Goal: Information Seeking & Learning: Learn about a topic

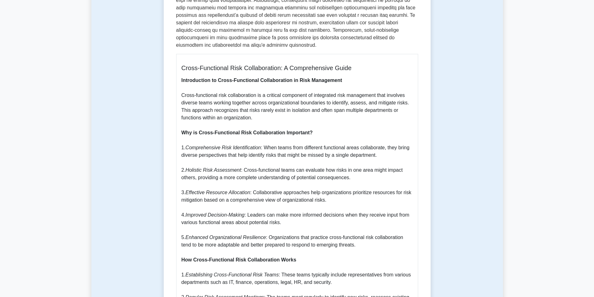
scroll to position [265, 0]
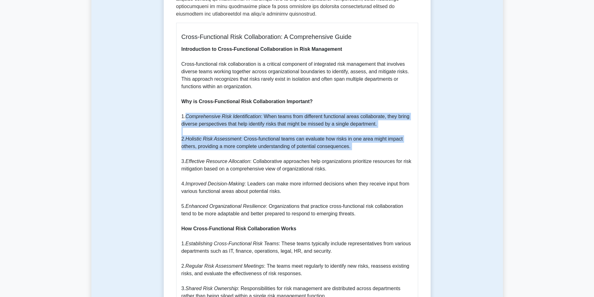
drag, startPoint x: 186, startPoint y: 107, endPoint x: 259, endPoint y: 147, distance: 83.1
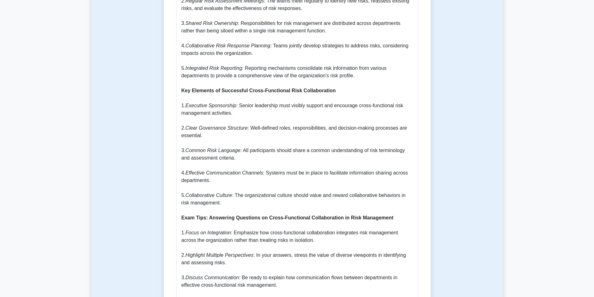
scroll to position [515, 0]
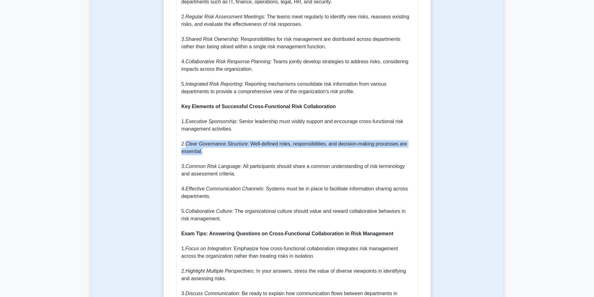
drag, startPoint x: 187, startPoint y: 136, endPoint x: 220, endPoint y: 142, distance: 33.4
click at [220, 142] on p "Introduction to Cross-Functional Collaboration in Risk Management Cross-functio…" at bounding box center [298, 144] width 232 height 696
drag, startPoint x: 259, startPoint y: 139, endPoint x: 276, endPoint y: 149, distance: 19.4
click at [276, 149] on p "Introduction to Cross-Functional Collaboration in Risk Management Cross-functio…" at bounding box center [298, 144] width 232 height 696
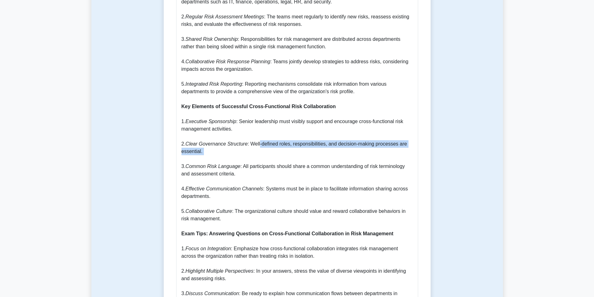
click at [276, 149] on p "Introduction to Cross-Functional Collaboration in Risk Management Cross-functio…" at bounding box center [298, 144] width 232 height 696
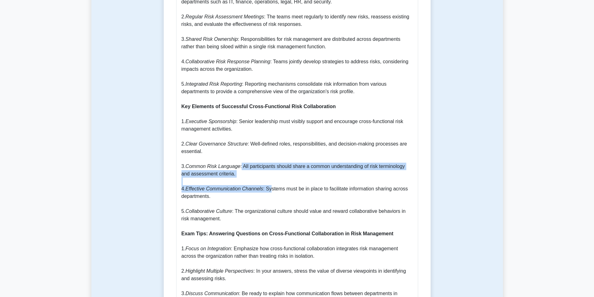
drag, startPoint x: 240, startPoint y: 160, endPoint x: 268, endPoint y: 181, distance: 35.0
click at [268, 181] on p "Introduction to Cross-Functional Collaboration in Risk Management Cross-functio…" at bounding box center [298, 144] width 232 height 696
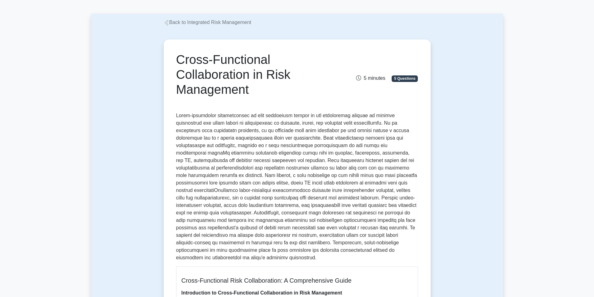
scroll to position [31, 0]
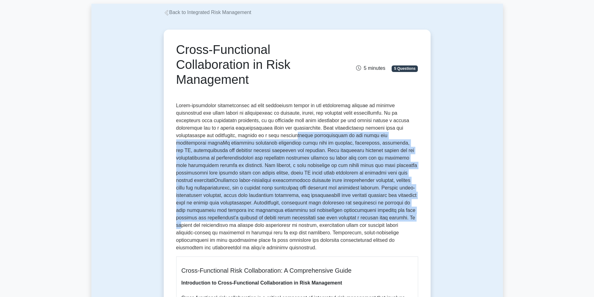
drag, startPoint x: 235, startPoint y: 137, endPoint x: 276, endPoint y: 219, distance: 91.8
click at [276, 219] on p at bounding box center [297, 177] width 242 height 150
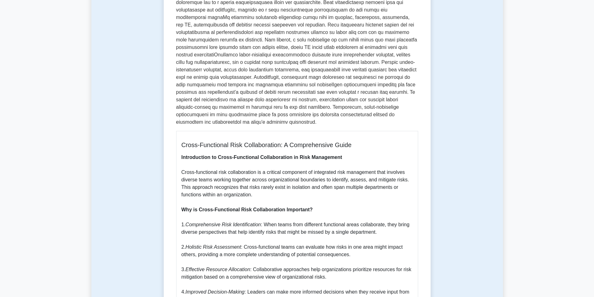
scroll to position [312, 0]
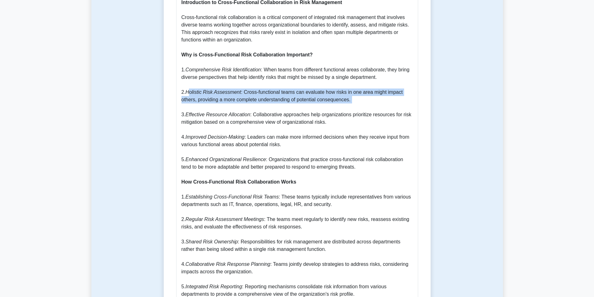
drag, startPoint x: 189, startPoint y: 86, endPoint x: 275, endPoint y: 96, distance: 86.4
drag, startPoint x: 355, startPoint y: 91, endPoint x: 187, endPoint y: 85, distance: 168.6
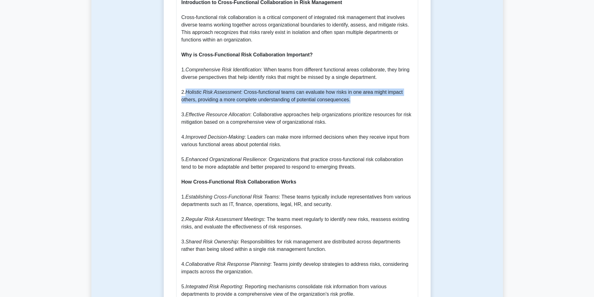
click at [187, 90] on icon "Holistic Risk Assessment" at bounding box center [214, 92] width 56 height 5
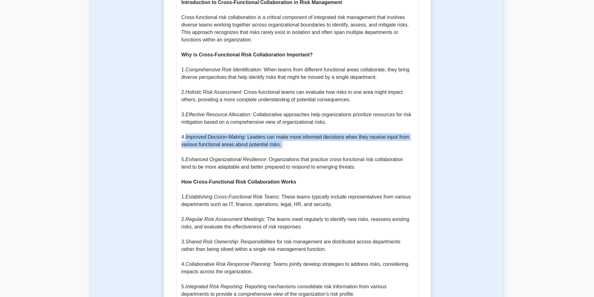
drag, startPoint x: 187, startPoint y: 127, endPoint x: 306, endPoint y: 142, distance: 120.1
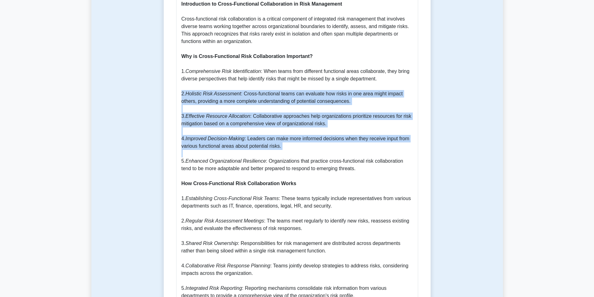
drag, startPoint x: 306, startPoint y: 142, endPoint x: 142, endPoint y: 83, distance: 174.0
click at [142, 83] on div "Cross-Functional Collaboration in Risk Management 5 minutes 5 Questions Cross-F…" at bounding box center [297, 260] width 412 height 1051
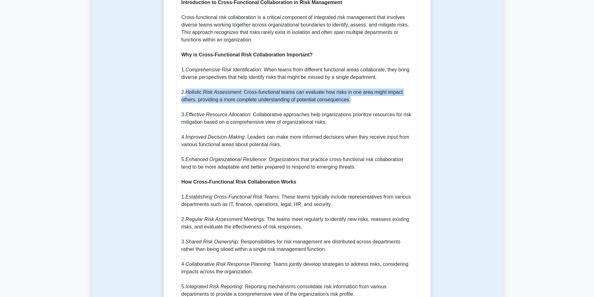
drag, startPoint x: 187, startPoint y: 84, endPoint x: 355, endPoint y: 92, distance: 168.4
drag, startPoint x: 355, startPoint y: 92, endPoint x: 193, endPoint y: 79, distance: 162.5
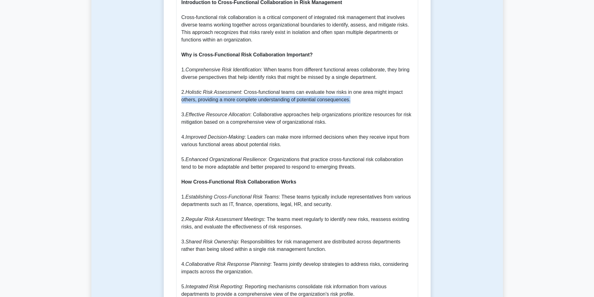
drag, startPoint x: 182, startPoint y: 92, endPoint x: 392, endPoint y: 94, distance: 209.4
drag, startPoint x: 241, startPoint y: 84, endPoint x: 299, endPoint y: 87, distance: 58.8
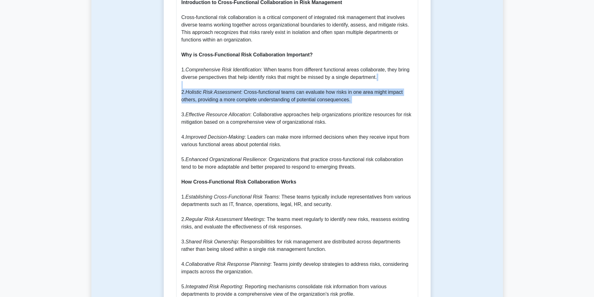
drag, startPoint x: 206, startPoint y: 87, endPoint x: 213, endPoint y: 96, distance: 12.2
drag, startPoint x: 365, startPoint y: 92, endPoint x: 201, endPoint y: 84, distance: 164.4
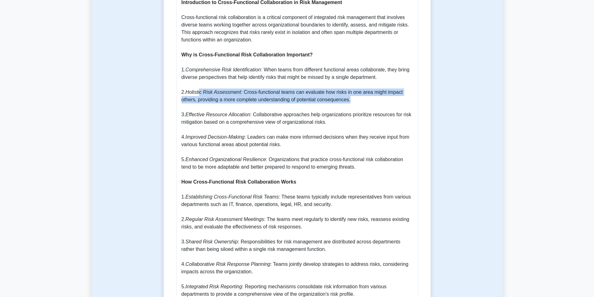
click at [201, 90] on icon "Holistic Risk Assessment" at bounding box center [214, 92] width 56 height 5
